Goal: Check status: Check status

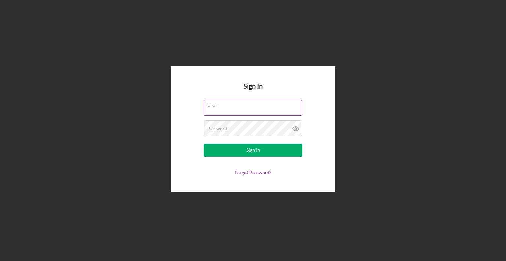
click at [253, 106] on div "Email" at bounding box center [253, 108] width 99 height 16
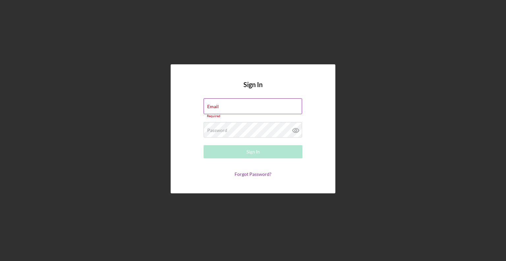
click at [245, 108] on input "Email" at bounding box center [253, 106] width 99 height 16
type input "[EMAIL_ADDRESS][DOMAIN_NAME]"
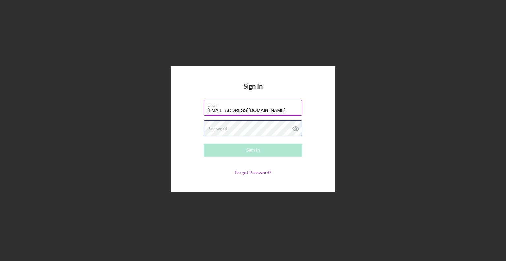
click at [234, 125] on div "Password Required" at bounding box center [253, 128] width 99 height 16
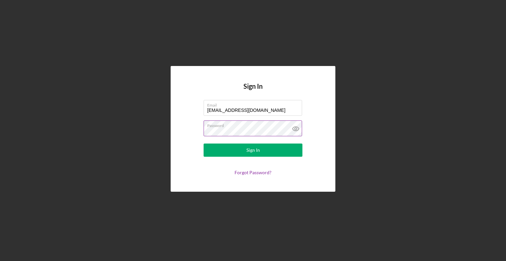
click at [297, 127] on icon at bounding box center [296, 129] width 6 height 4
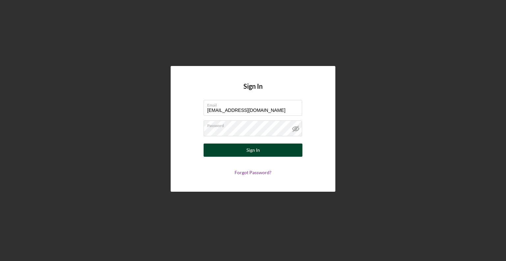
click at [250, 149] on div "Sign In" at bounding box center [253, 149] width 14 height 13
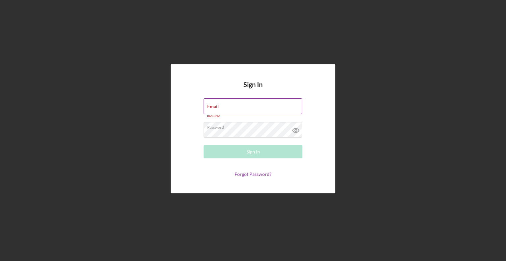
click at [236, 105] on div "Email Required" at bounding box center [253, 108] width 99 height 20
type input "[EMAIL_ADDRESS][DOMAIN_NAME]"
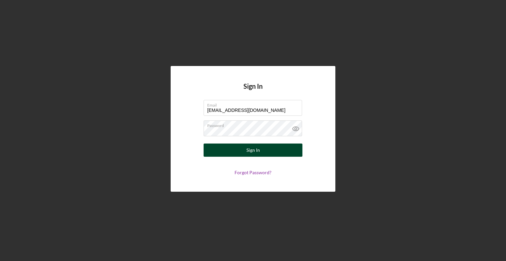
click at [244, 150] on button "Sign In" at bounding box center [253, 149] width 99 height 13
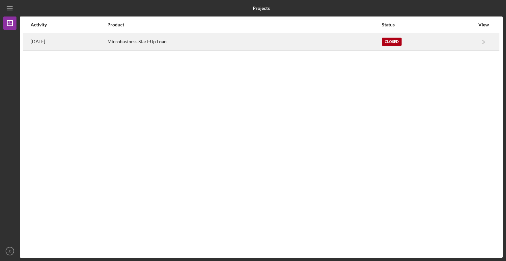
click at [395, 43] on div "Closed" at bounding box center [392, 42] width 20 height 8
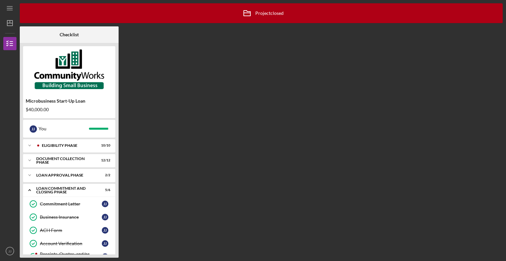
click at [440, 122] on div "Icon/Archived Project closed Icon/Info Checklist Microbusiness Start-Up Loan $4…" at bounding box center [261, 130] width 483 height 254
